Goal: Use online tool/utility

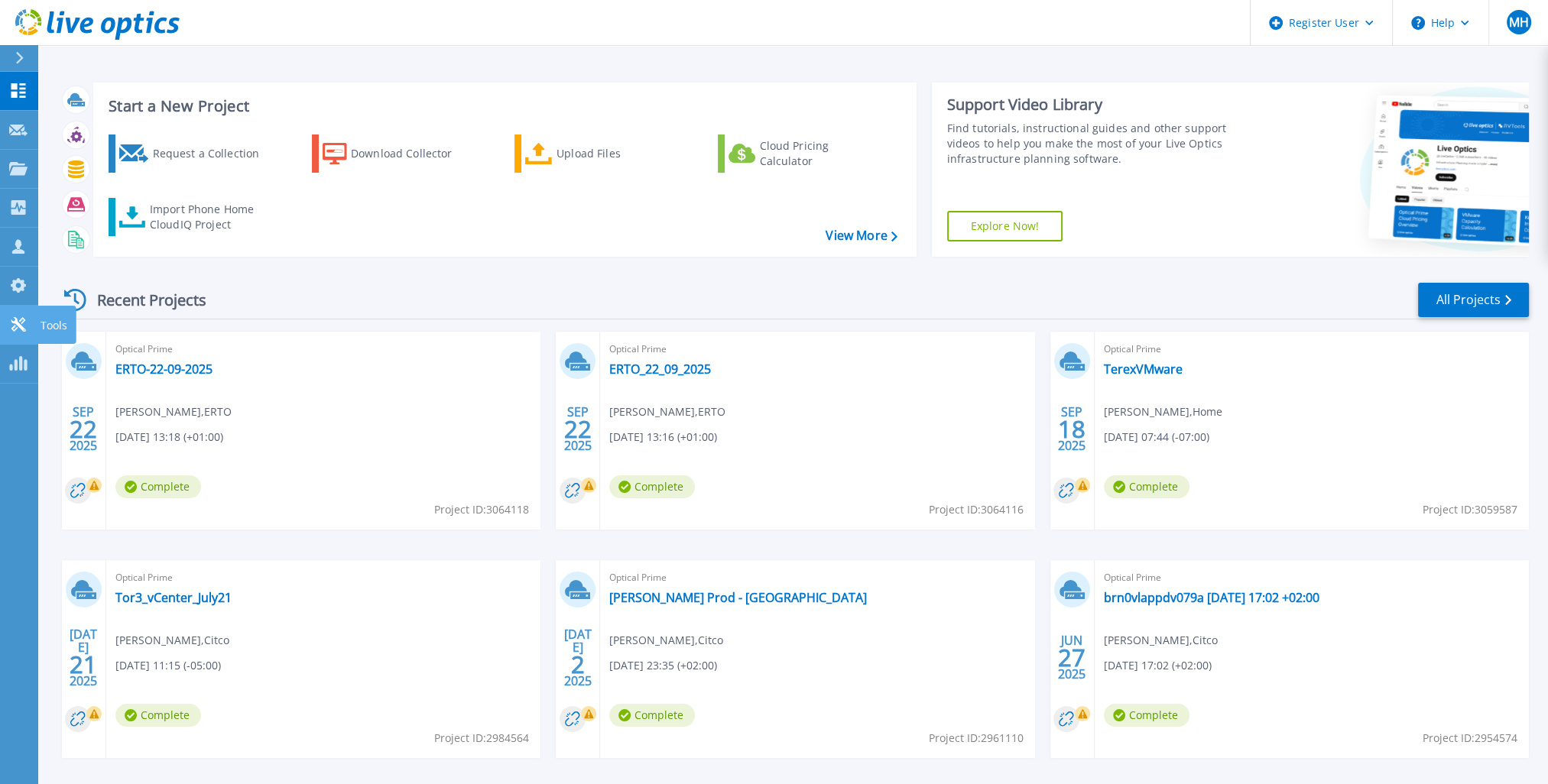
click at [19, 314] on link "Tools Tools" at bounding box center [19, 325] width 38 height 39
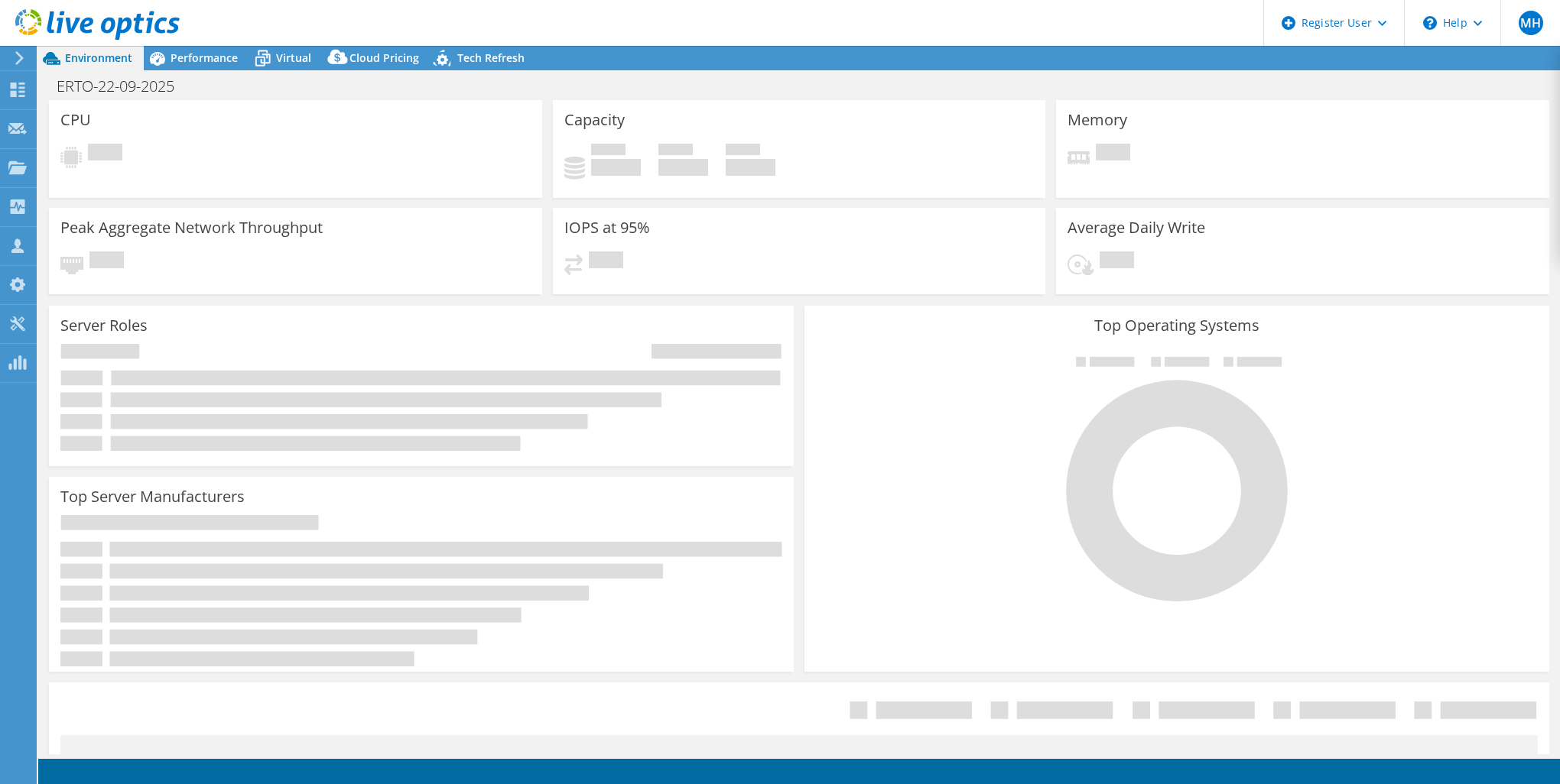
select select "EUFrankfurt"
select select "USD"
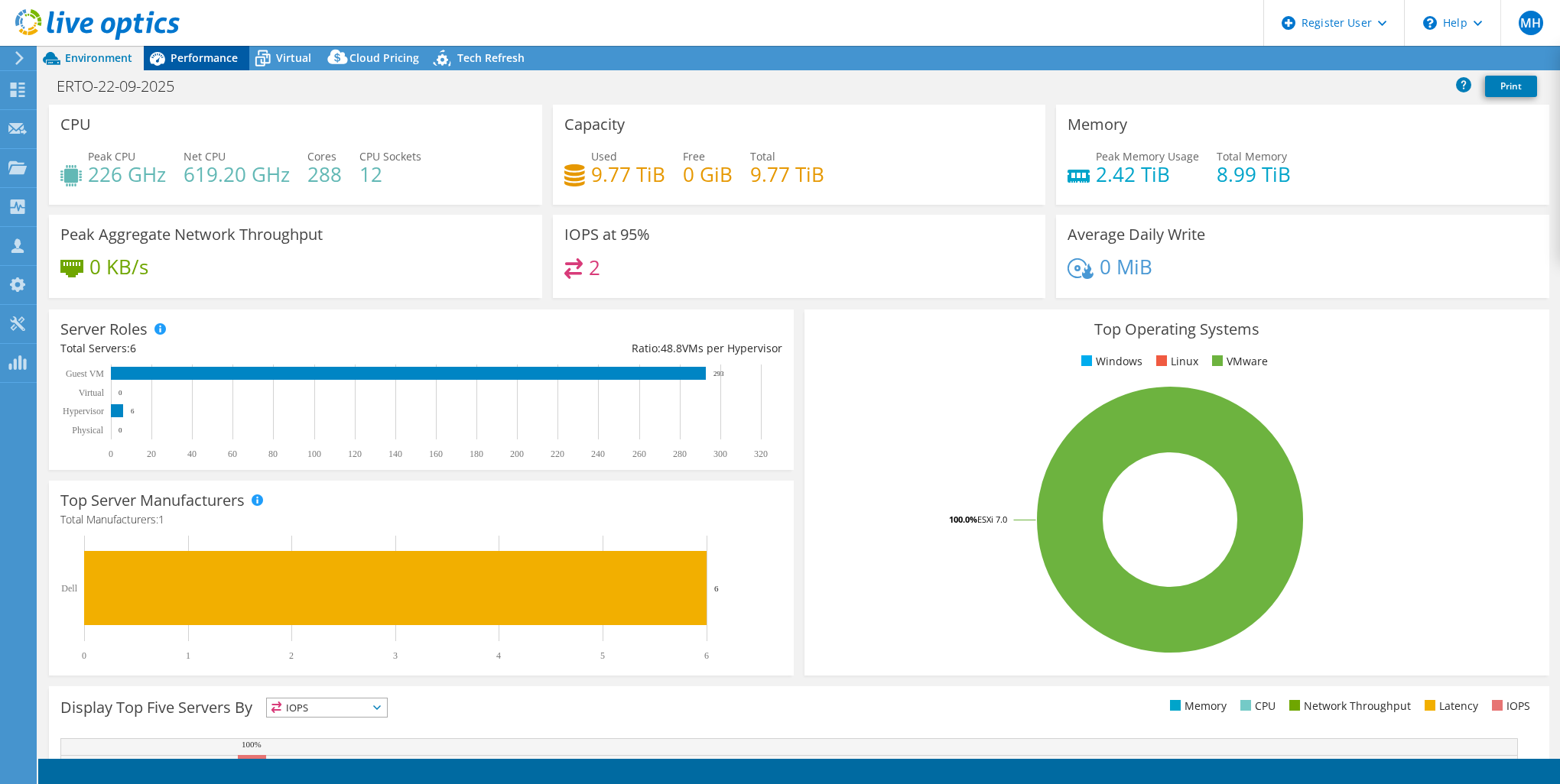
click at [184, 63] on span "Performance" at bounding box center [204, 57] width 67 height 14
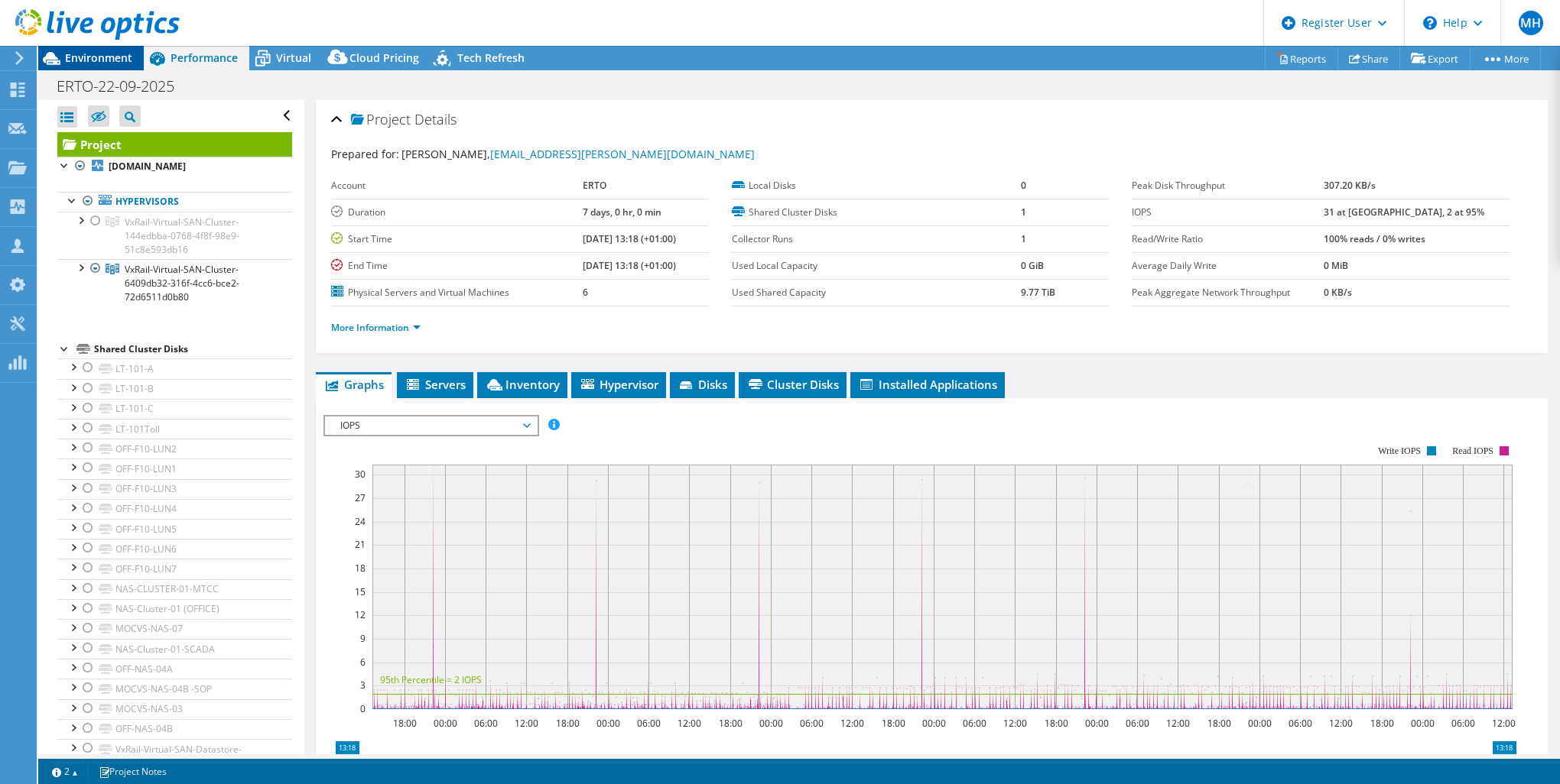
click at [96, 65] on div "Environment" at bounding box center [91, 58] width 106 height 25
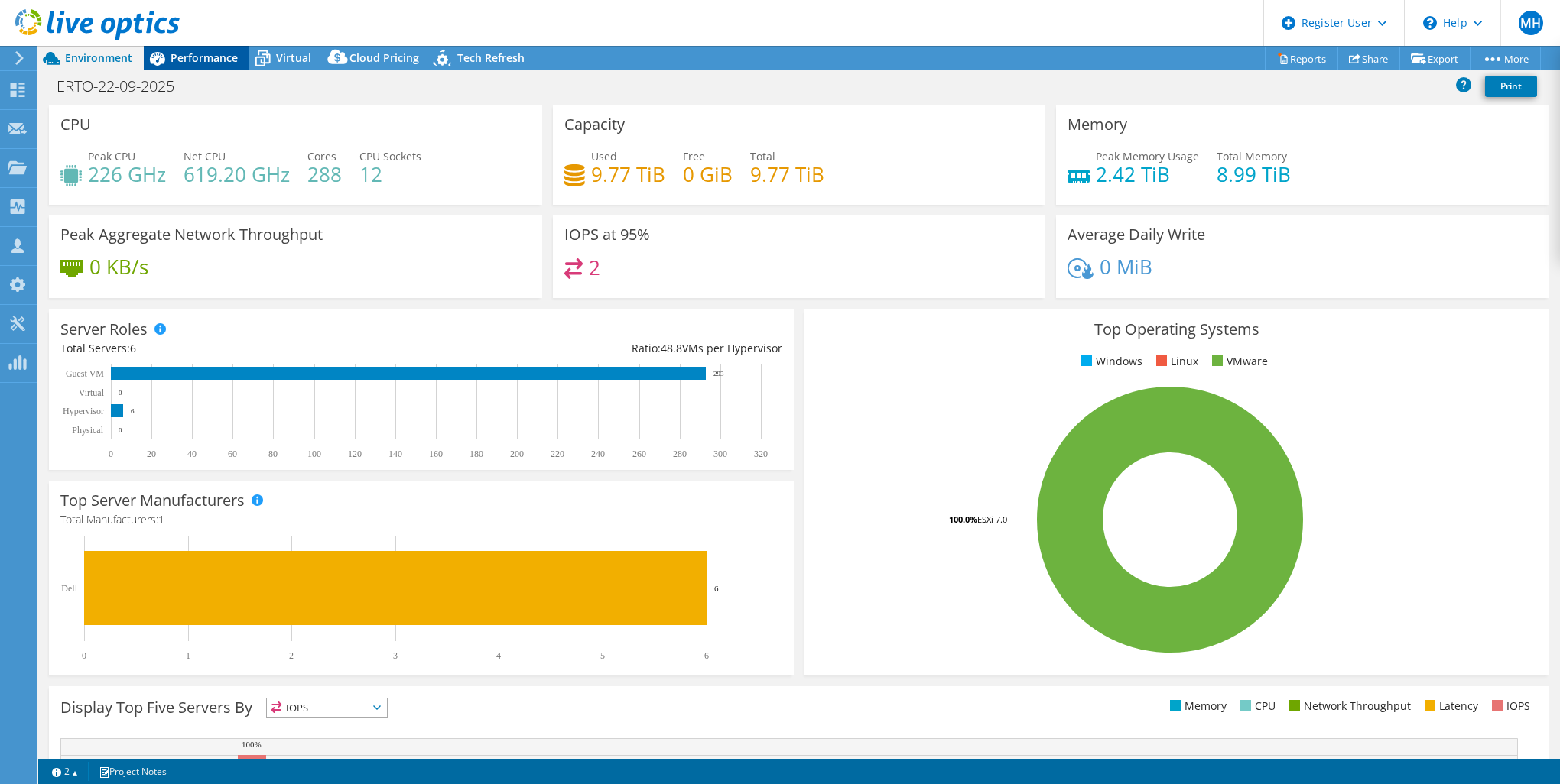
click at [170, 60] on span "Performance" at bounding box center [204, 57] width 67 height 14
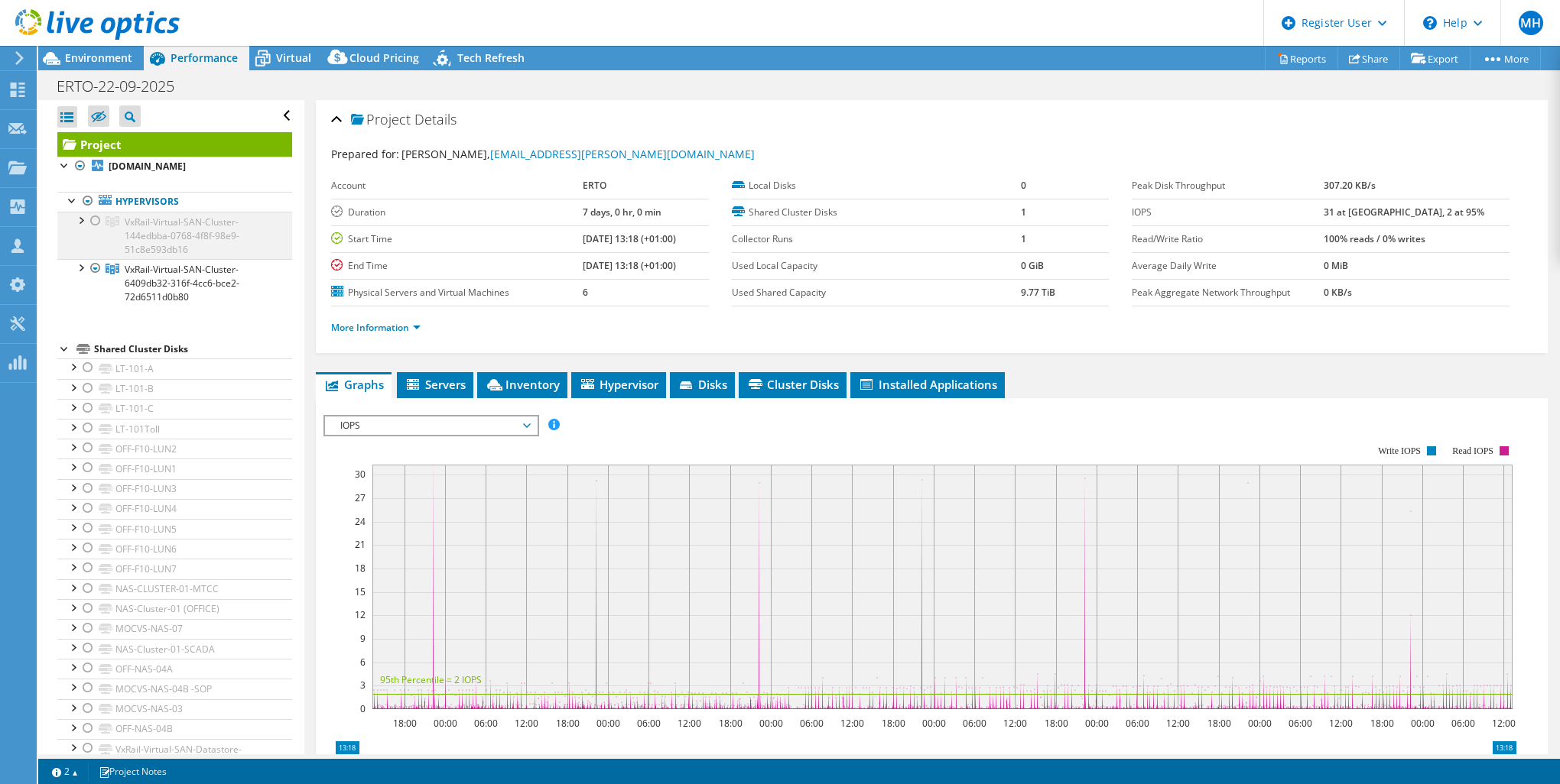
click at [94, 215] on div at bounding box center [95, 220] width 15 height 19
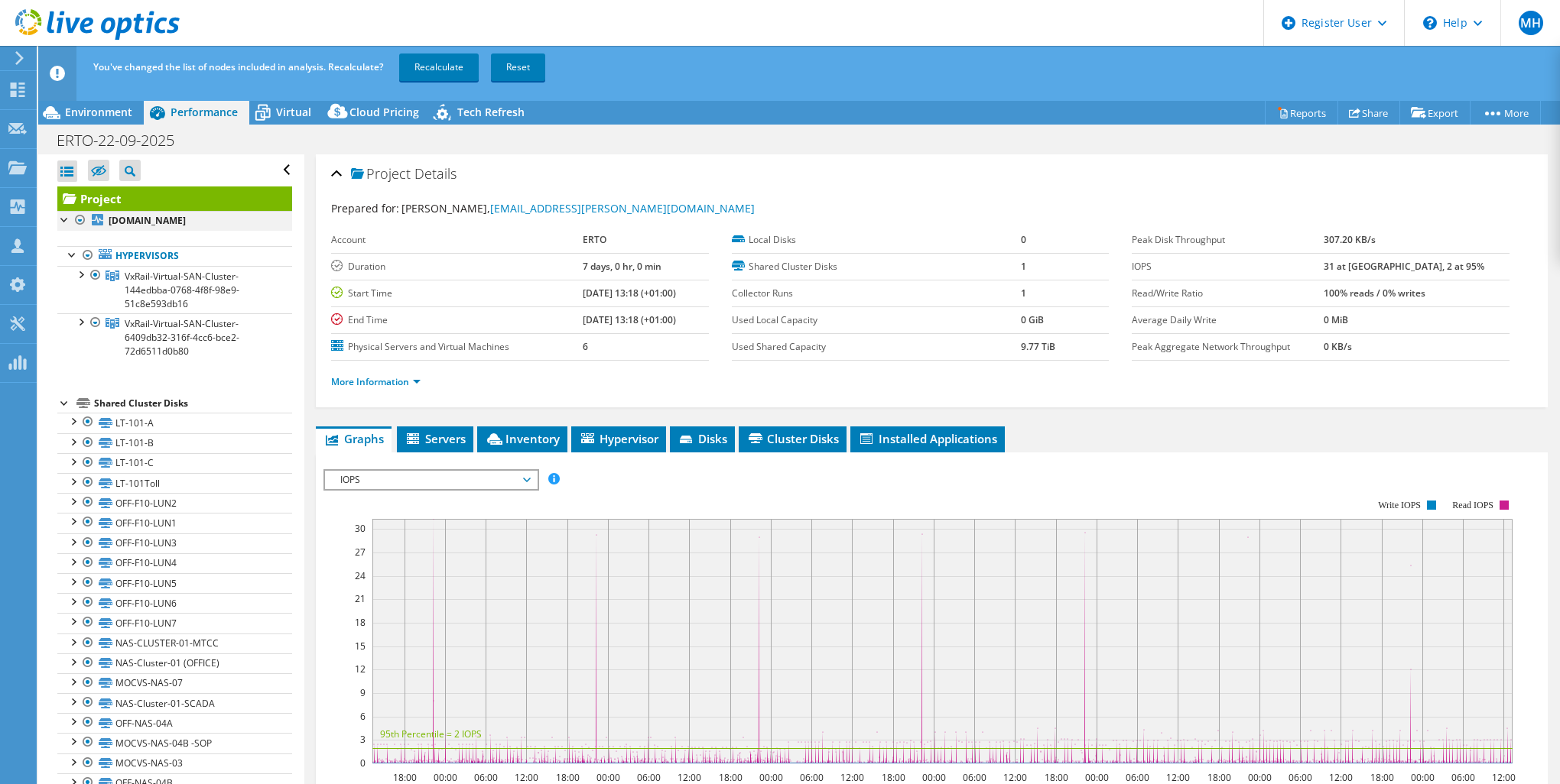
click at [82, 220] on div at bounding box center [79, 220] width 15 height 19
click at [434, 71] on link "Recalculate" at bounding box center [439, 67] width 79 height 27
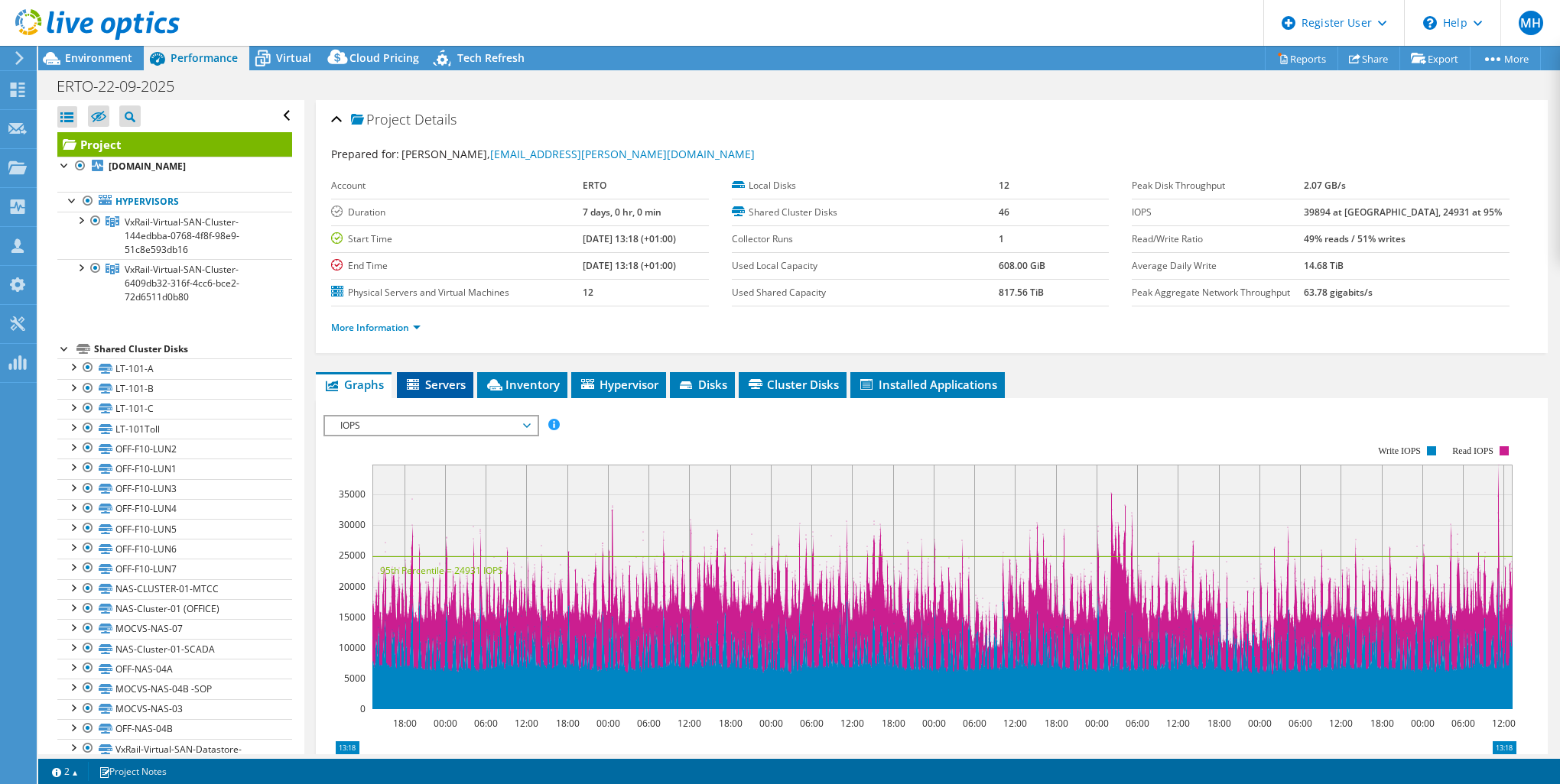
click at [468, 383] on li "Servers" at bounding box center [435, 385] width 77 height 26
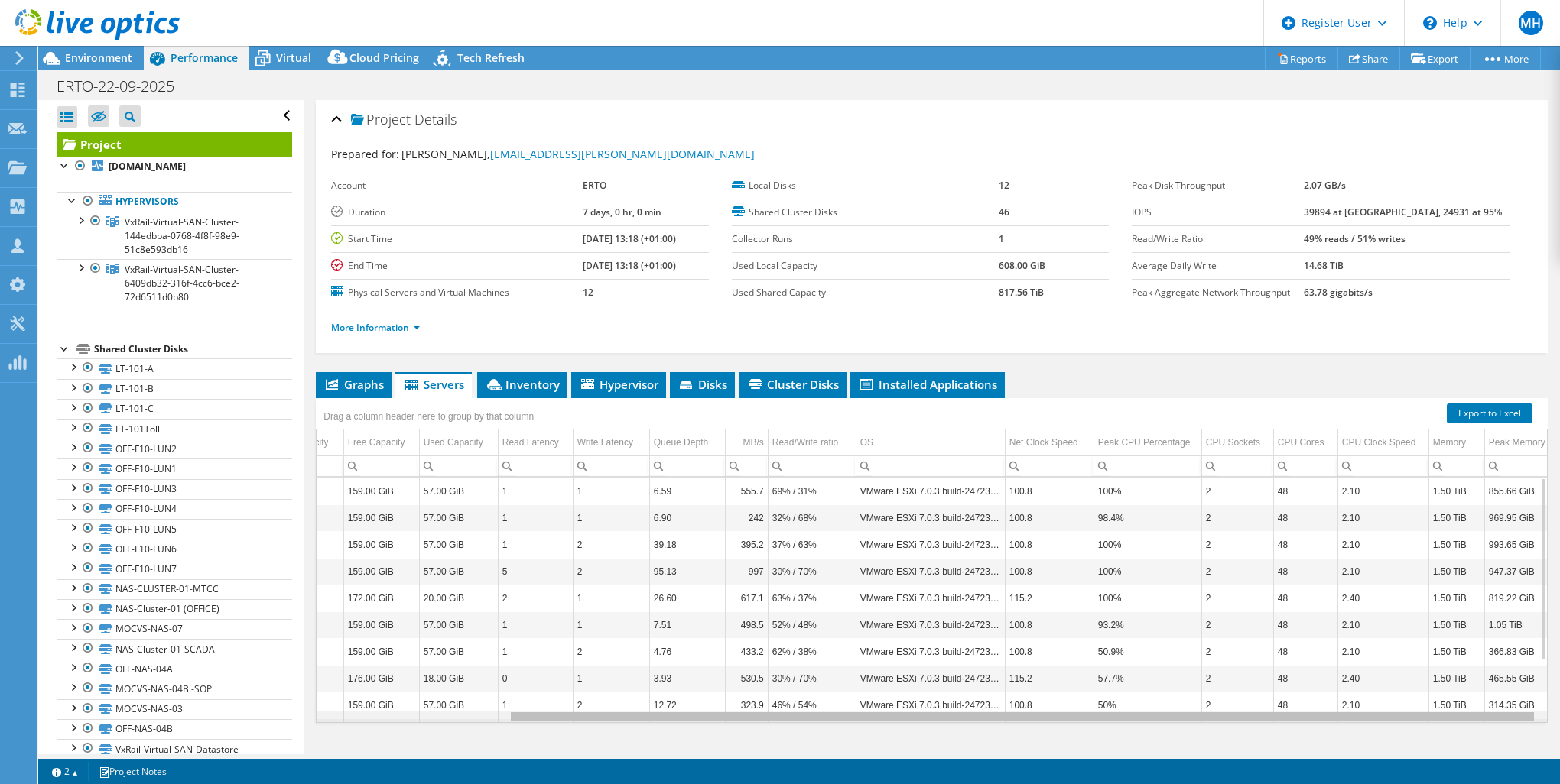
scroll to position [0, 229]
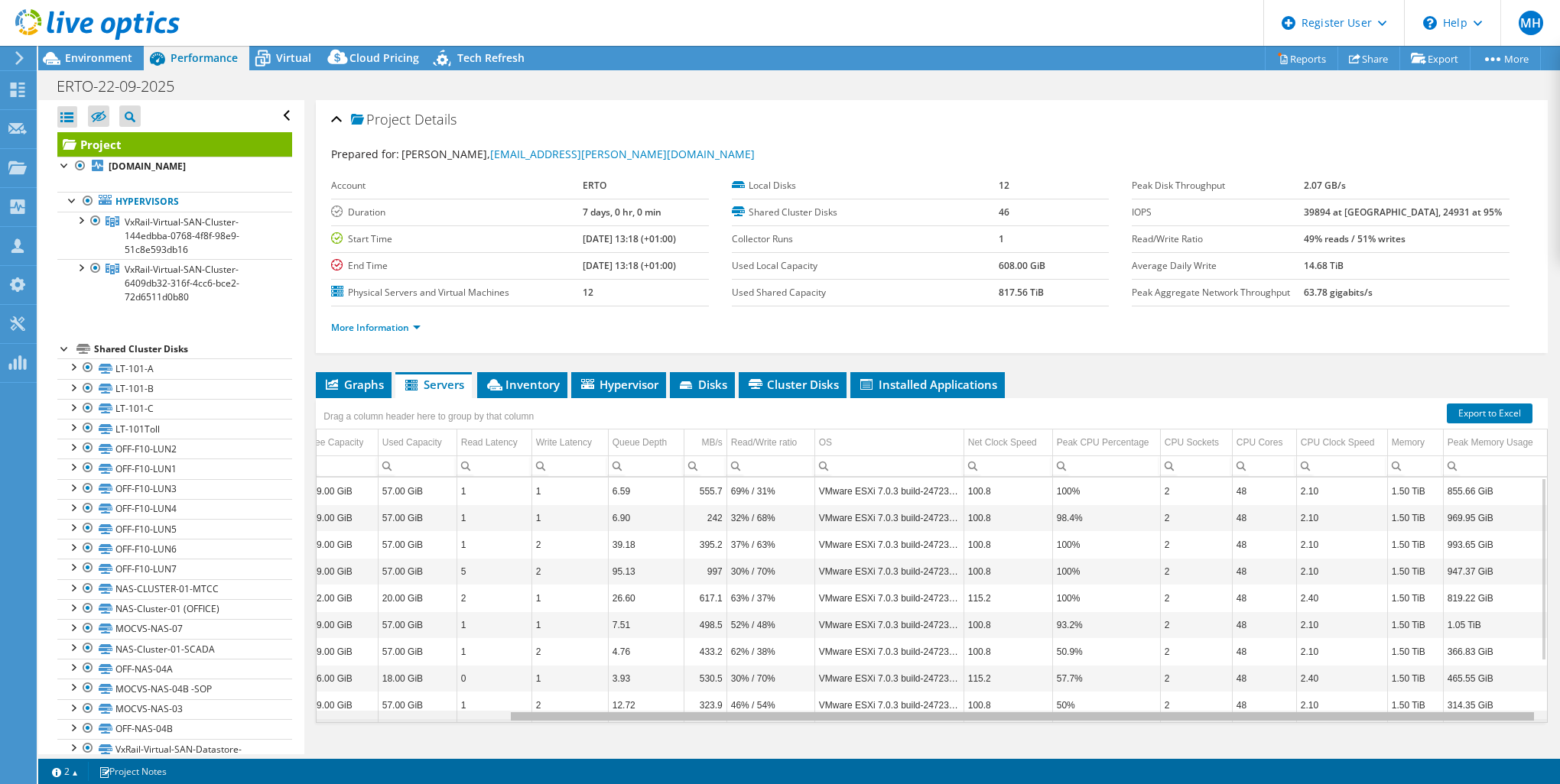
drag, startPoint x: 964, startPoint y: 714, endPoint x: 1266, endPoint y: 689, distance: 303.0
click at [1260, 695] on body "MH Dell User [PERSON_NAME] [EMAIL_ADDRESS][DOMAIN_NAME] Dell My Profile Log Out…" at bounding box center [780, 392] width 1560 height 784
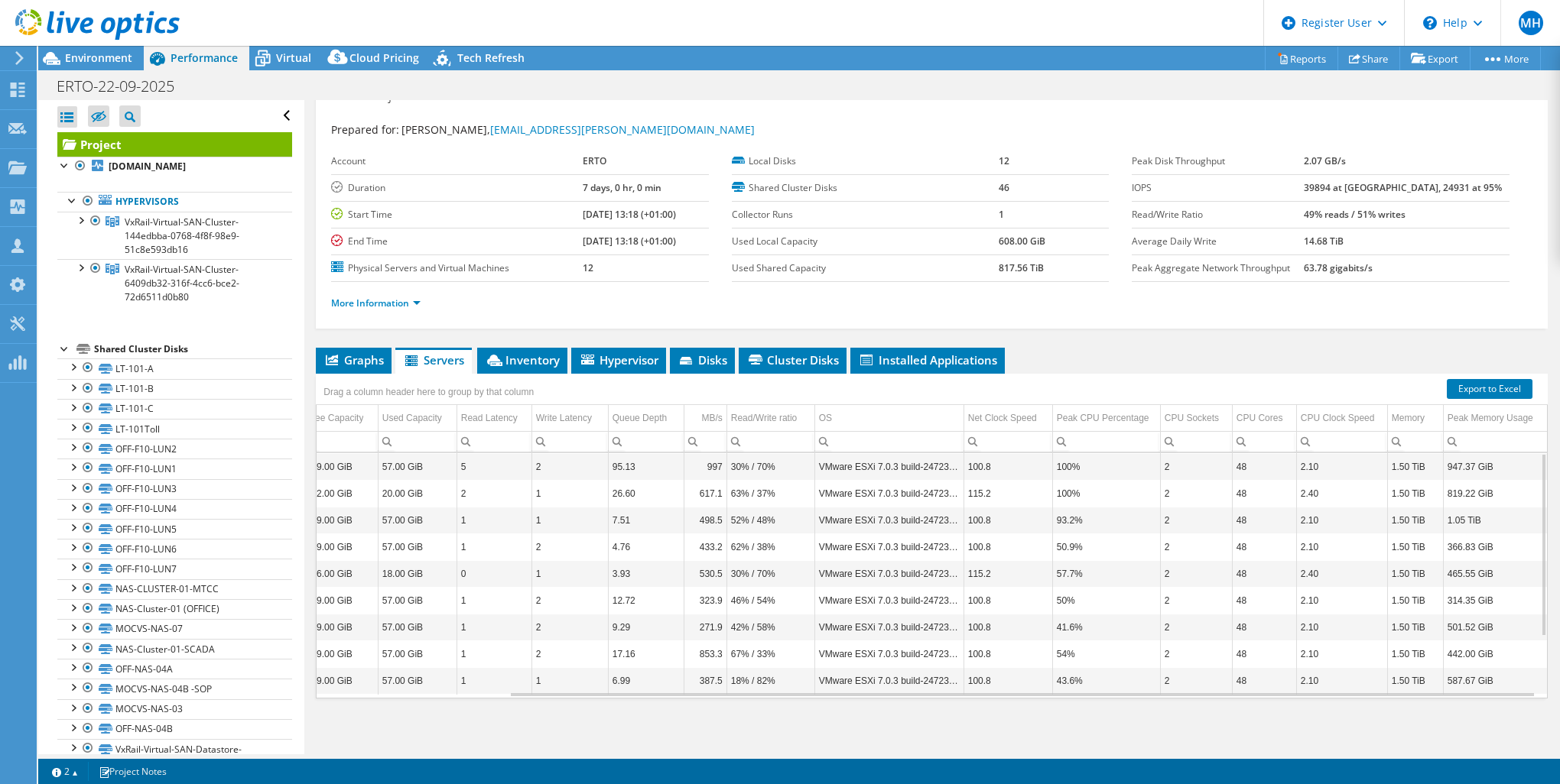
scroll to position [0, 0]
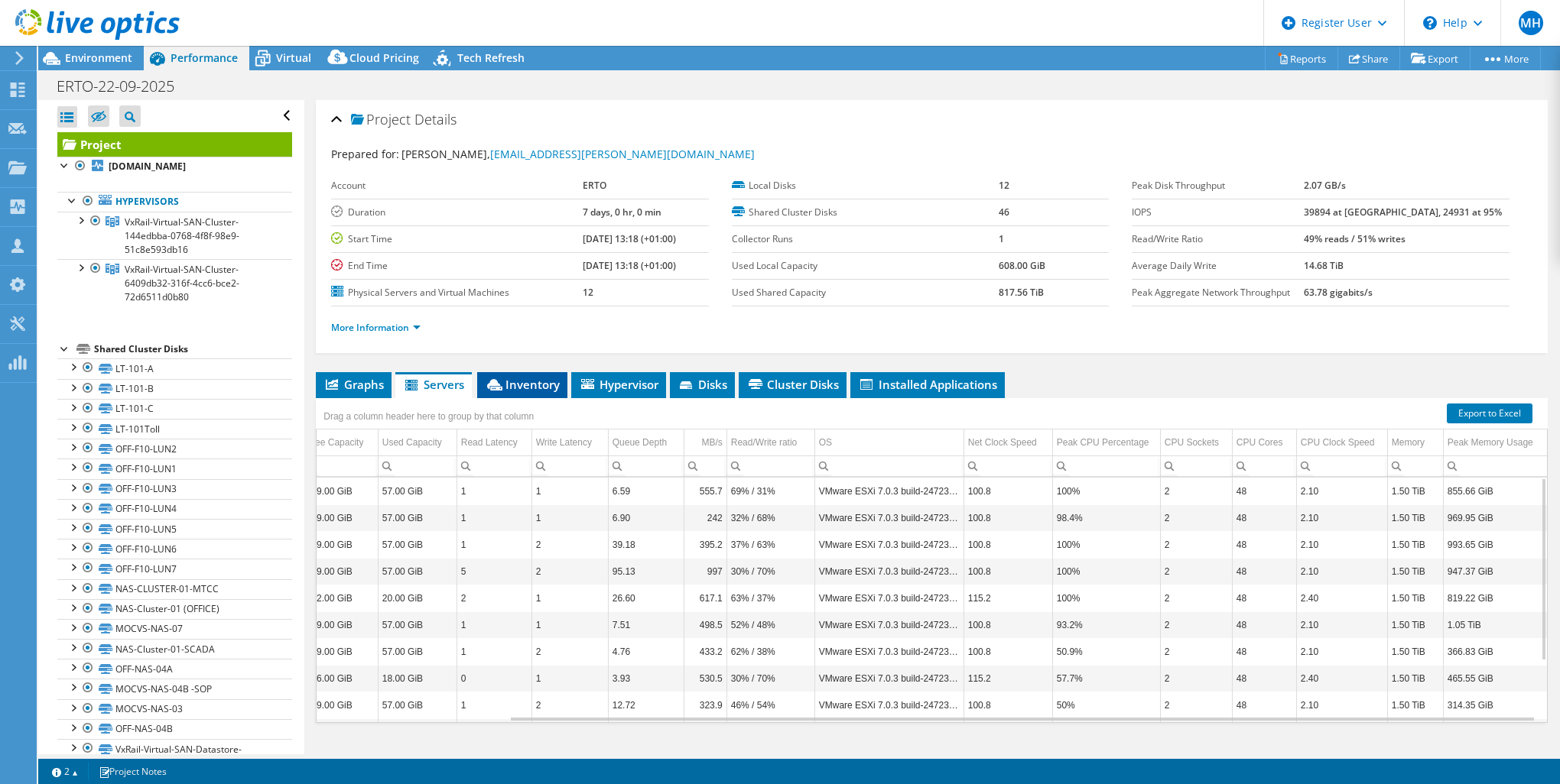
click at [526, 384] on span "Inventory" at bounding box center [522, 384] width 75 height 15
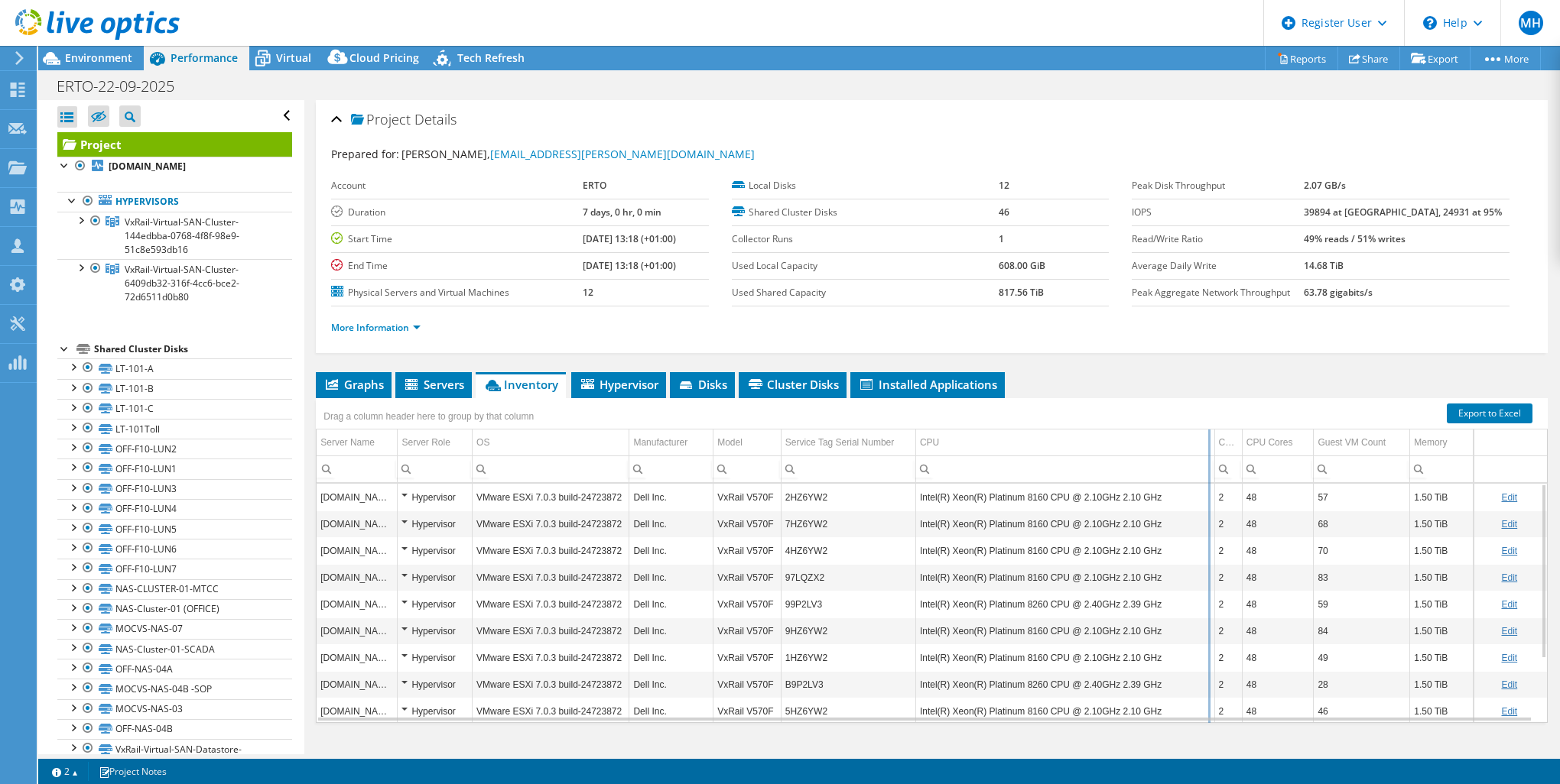
drag, startPoint x: 1157, startPoint y: 443, endPoint x: 1209, endPoint y: 439, distance: 52.2
click at [1209, 439] on div "Drag a column header here to group by that column Server Name Server Role OS Ma…" at bounding box center [932, 561] width 1232 height 325
drag, startPoint x: 1209, startPoint y: 437, endPoint x: 1183, endPoint y: 439, distance: 26.1
click at [1183, 439] on div "Drag a column header here to group by that column Server Name Server Role OS Ma…" at bounding box center [932, 561] width 1232 height 325
click at [83, 51] on span "Environment" at bounding box center [99, 57] width 67 height 14
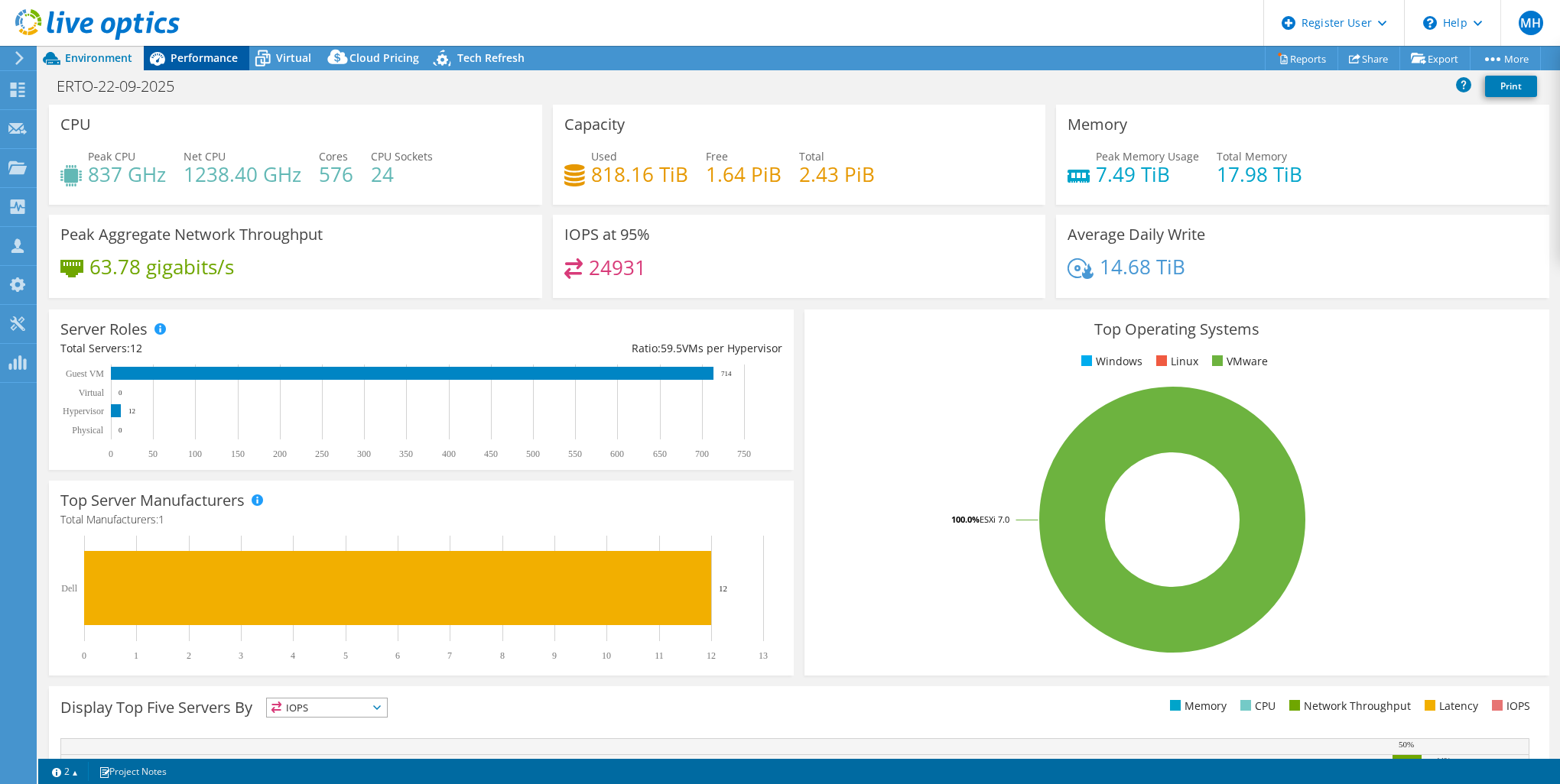
click at [223, 56] on span "Performance" at bounding box center [204, 57] width 67 height 14
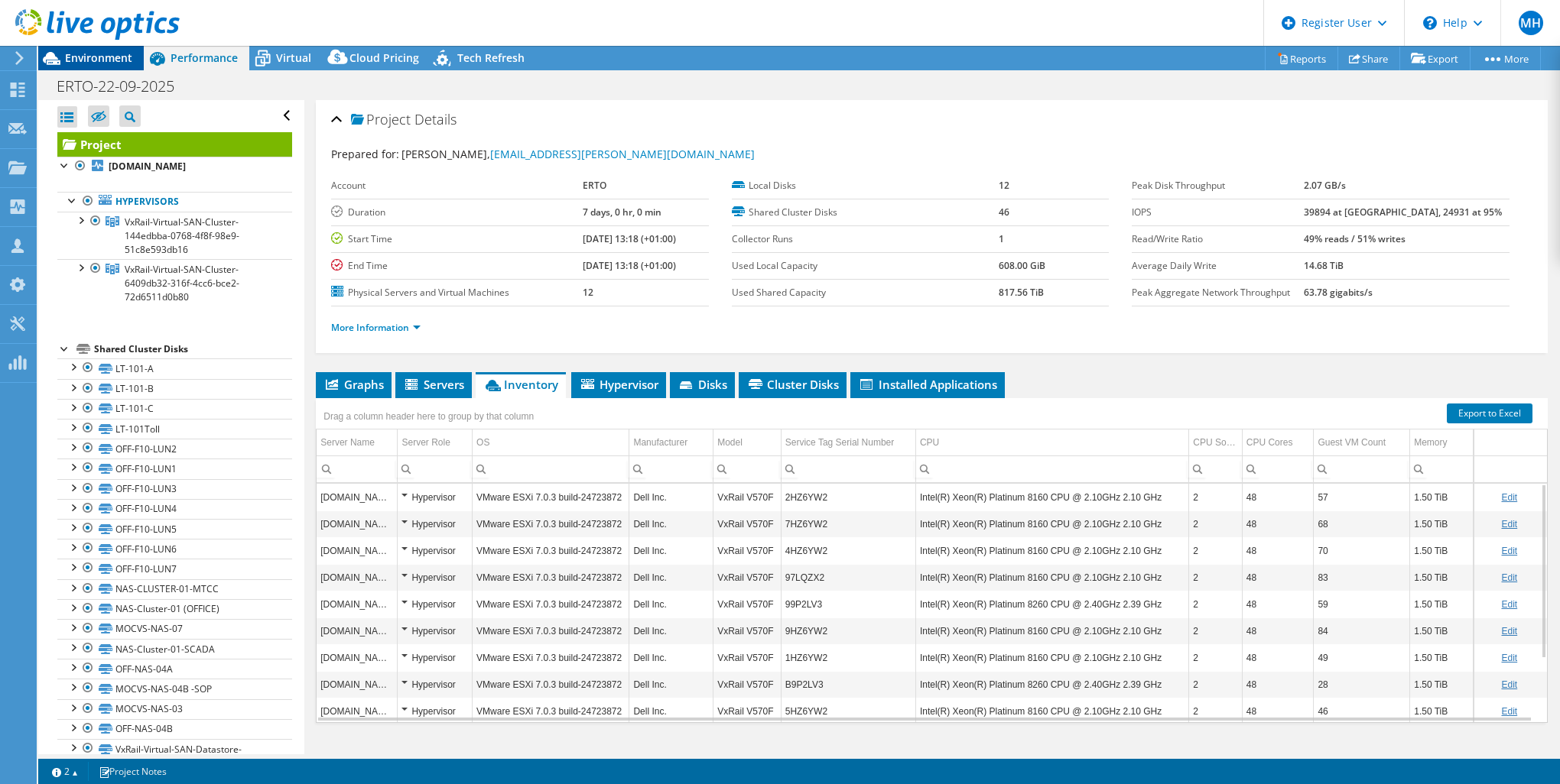
click at [79, 54] on span "Environment" at bounding box center [99, 57] width 67 height 14
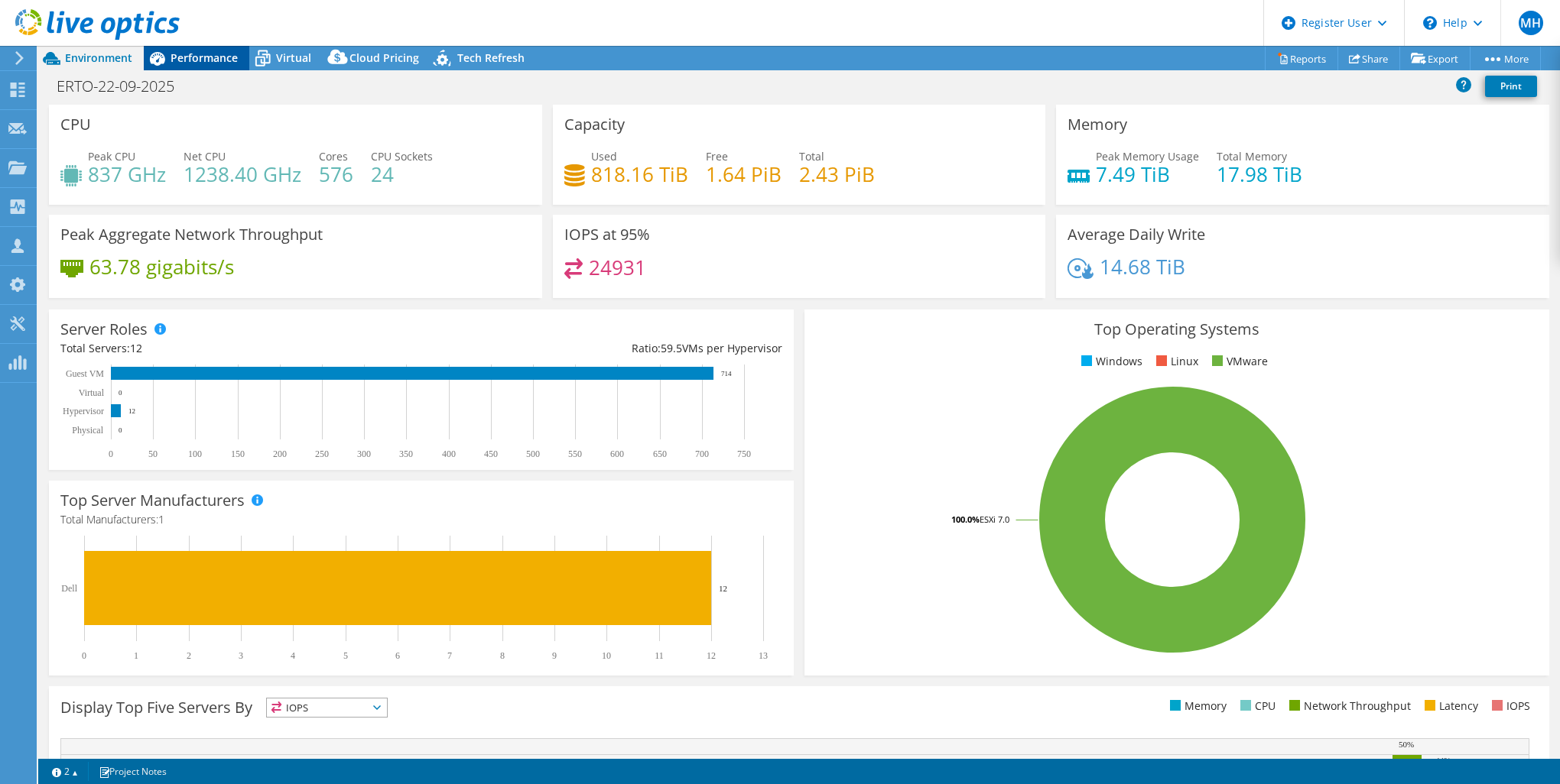
click at [206, 63] on span "Performance" at bounding box center [204, 57] width 67 height 14
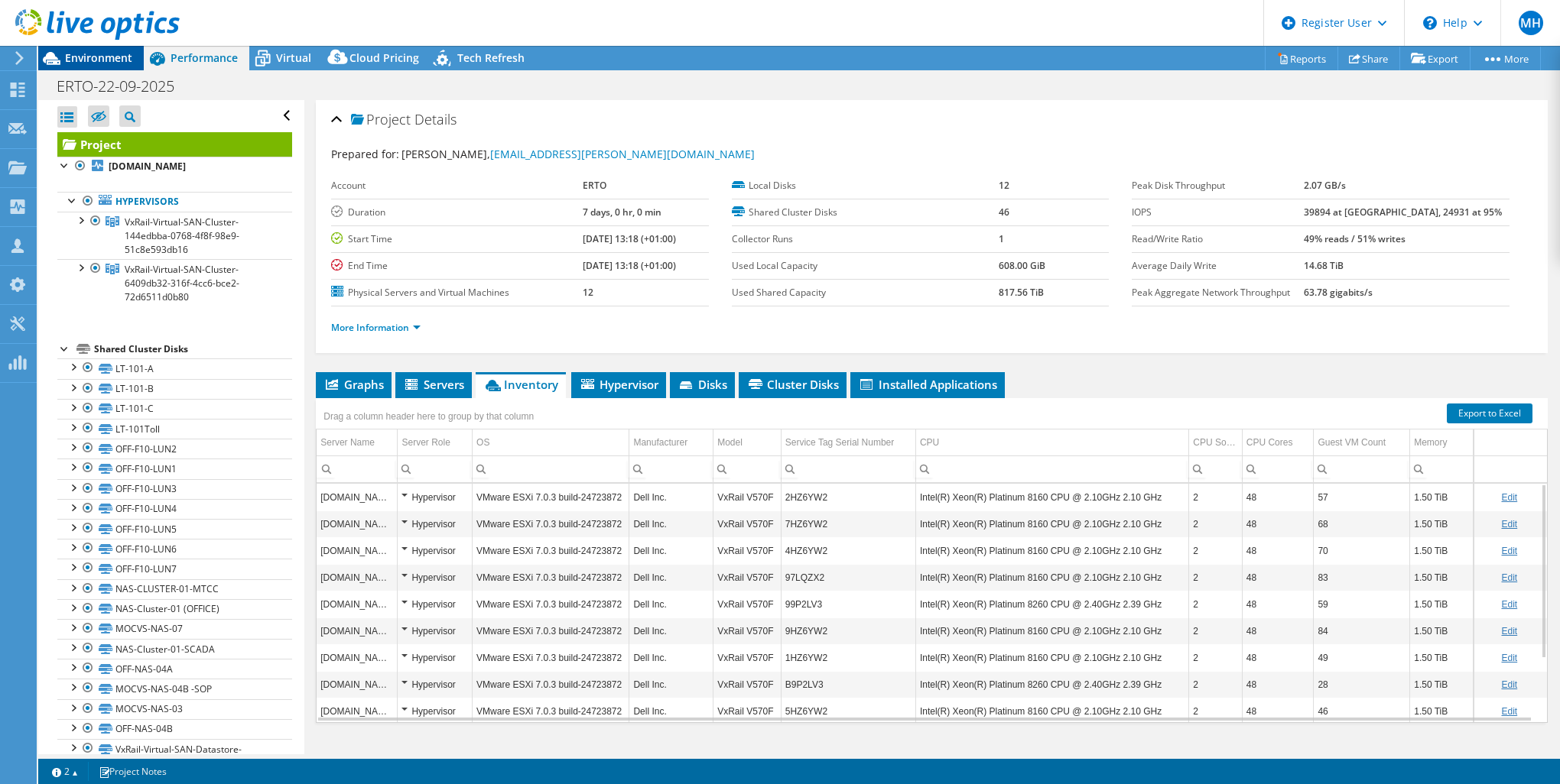
click at [113, 56] on span "Environment" at bounding box center [99, 57] width 67 height 14
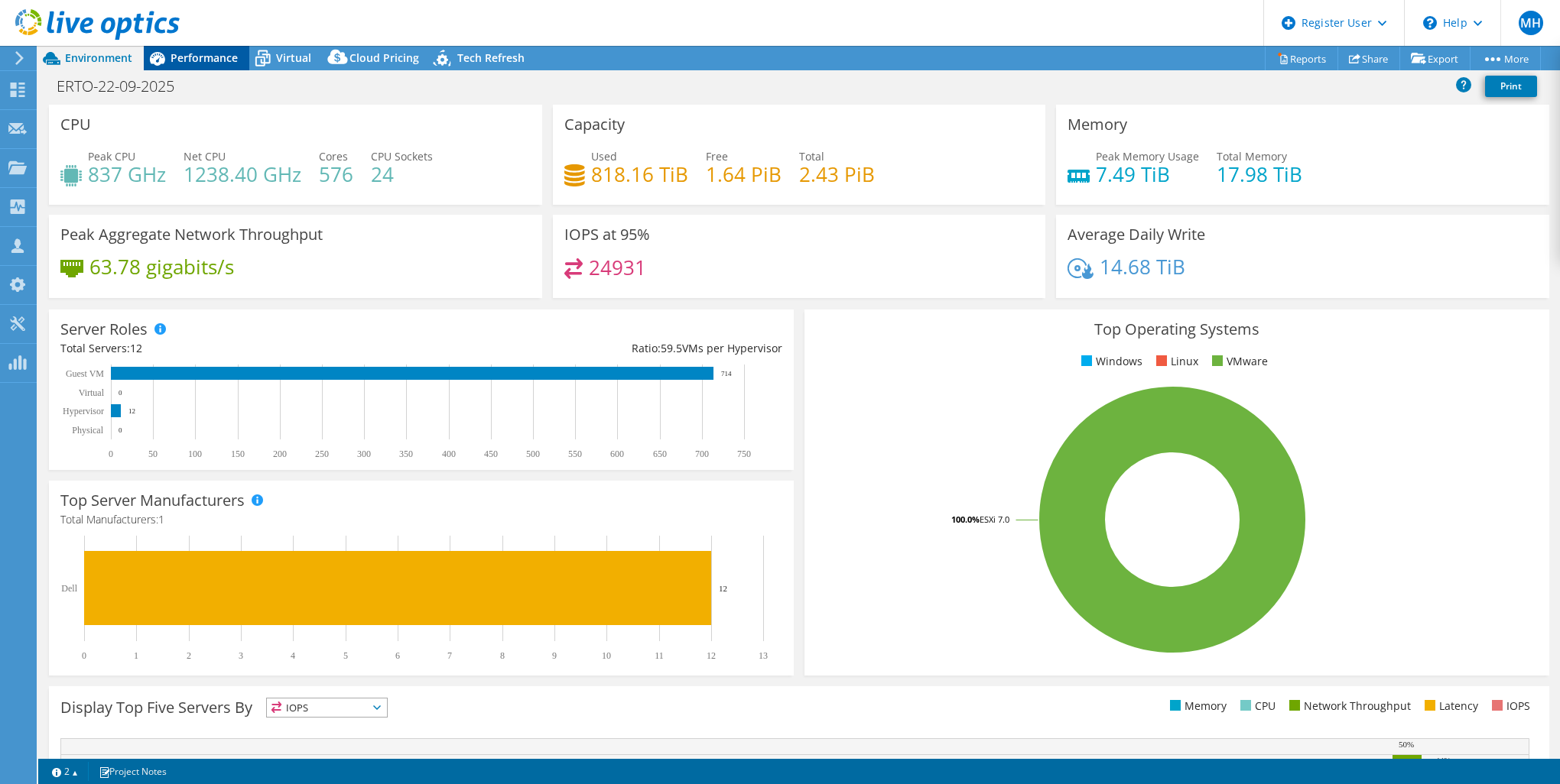
click at [204, 57] on span "Performance" at bounding box center [204, 57] width 67 height 14
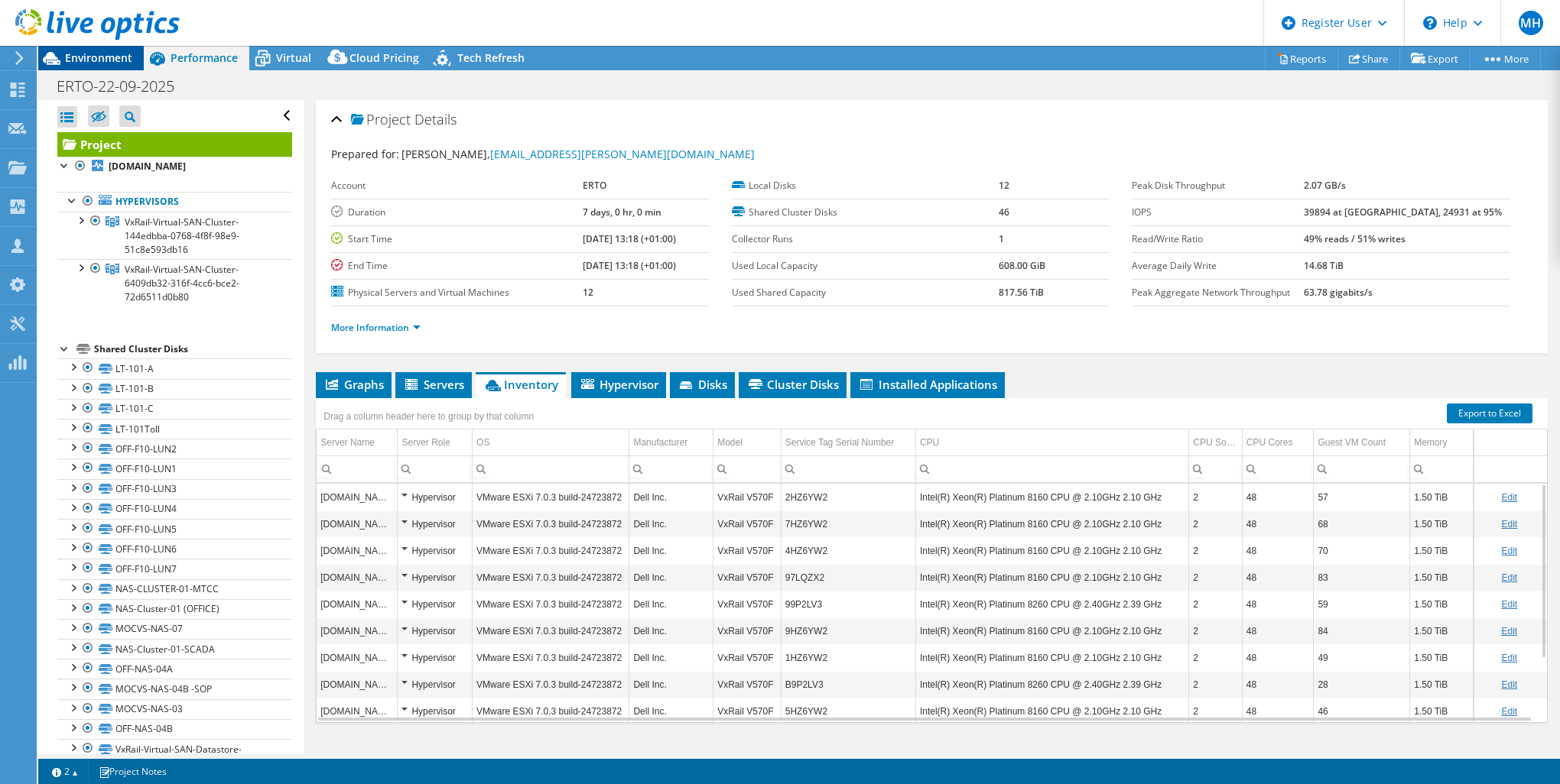
click at [115, 60] on span "Environment" at bounding box center [99, 57] width 67 height 14
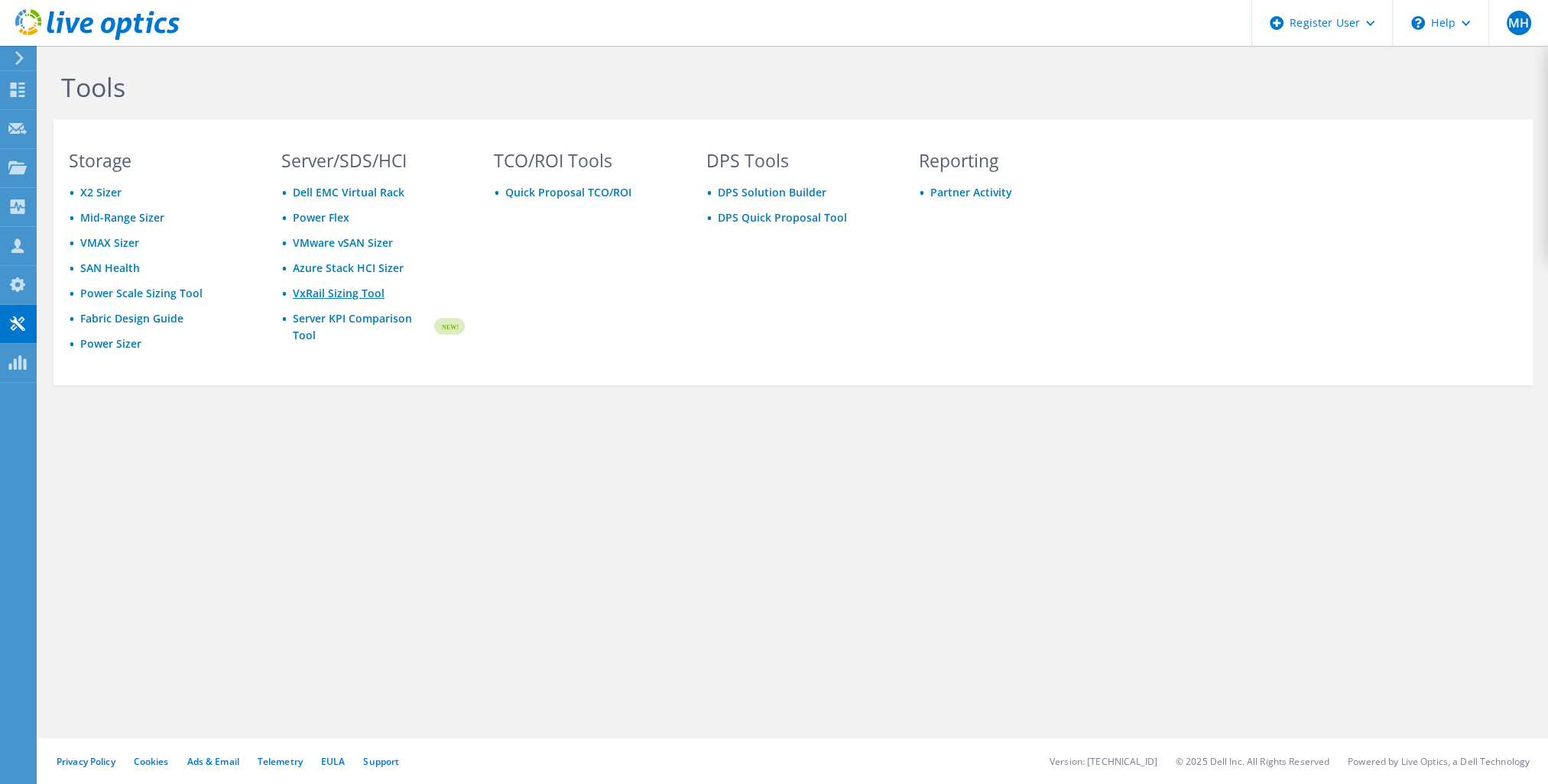
click at [316, 291] on link "VxRail Sizing Tool" at bounding box center [339, 293] width 92 height 14
